Goal: Download file/media

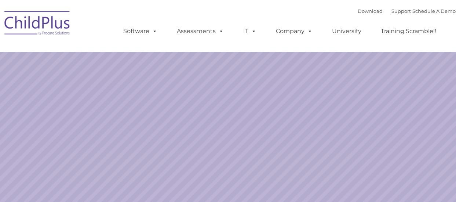
select select "MEDIUM"
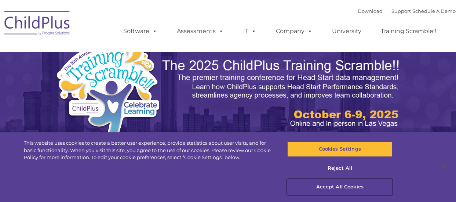
click at [332, 185] on button "Accept All Cookies" at bounding box center [339, 186] width 105 height 15
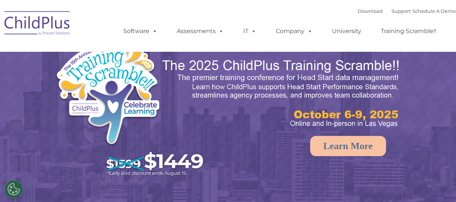
select select "MEDIUM"
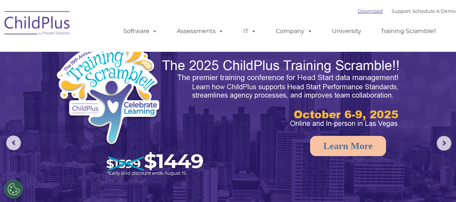
click at [357, 12] on link "Download" at bounding box center [369, 11] width 25 height 6
